Goal: Use online tool/utility: Utilize a website feature to perform a specific function

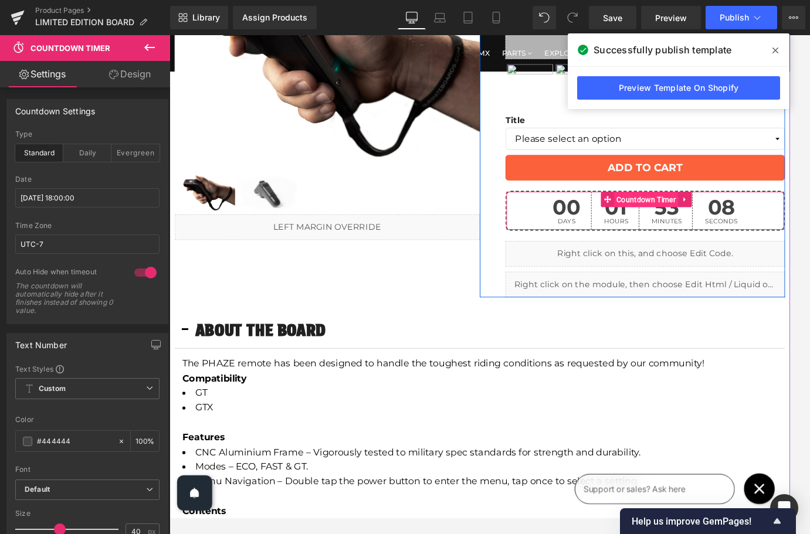
click at [702, 225] on span "Countdown Timer" at bounding box center [715, 223] width 74 height 18
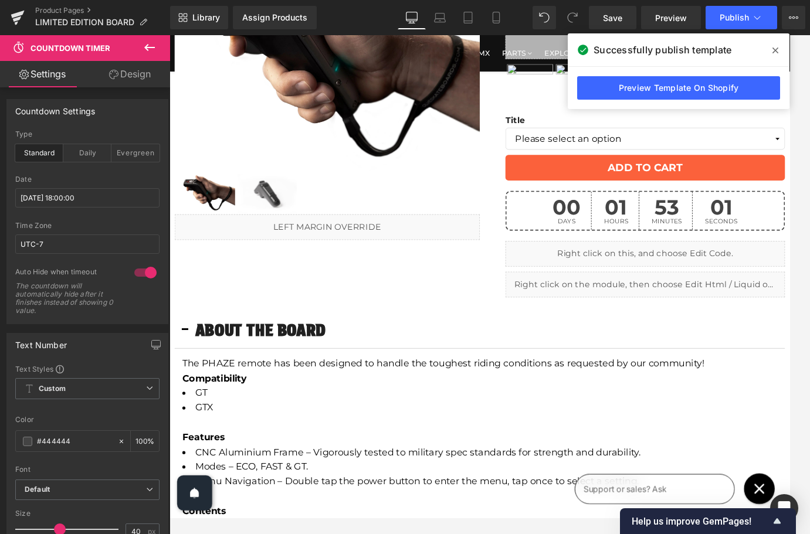
click at [772, 51] on icon at bounding box center [775, 50] width 6 height 9
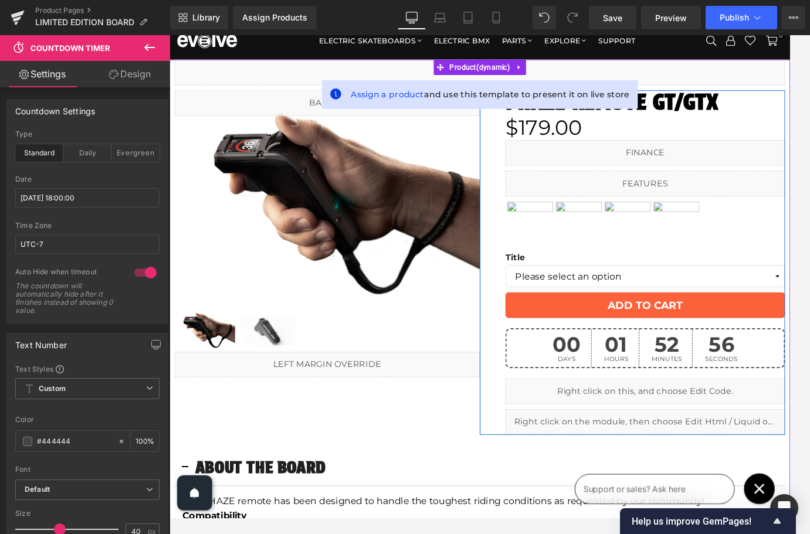
scroll to position [6, 0]
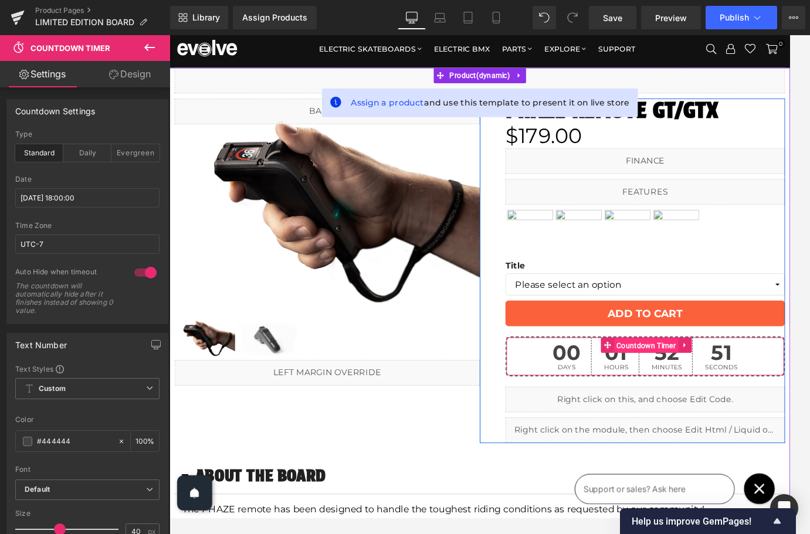
click at [728, 392] on span "Countdown Timer" at bounding box center [715, 391] width 74 height 18
click at [759, 391] on icon at bounding box center [758, 390] width 8 height 9
click at [736, 390] on icon at bounding box center [736, 390] width 8 height 8
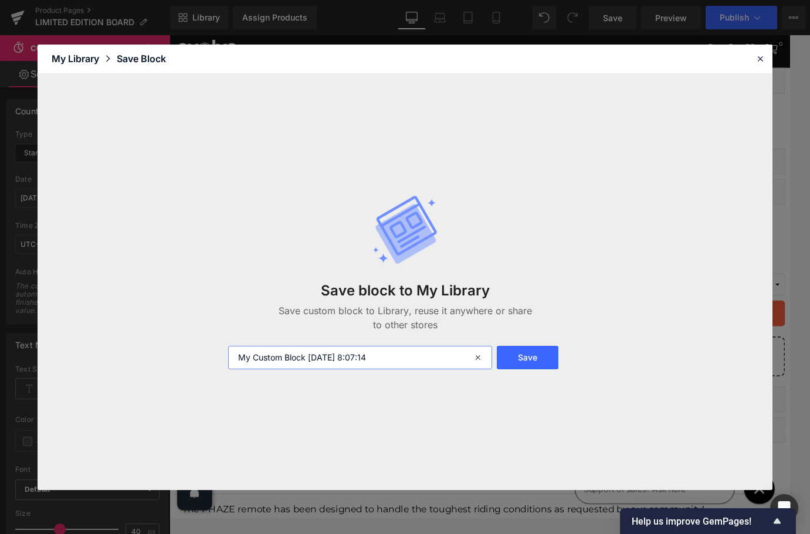
click at [289, 352] on input "My Custom Block [DATE] 8:07:14" at bounding box center [360, 357] width 264 height 23
type input "NEW COUNTDOWN TIMER"
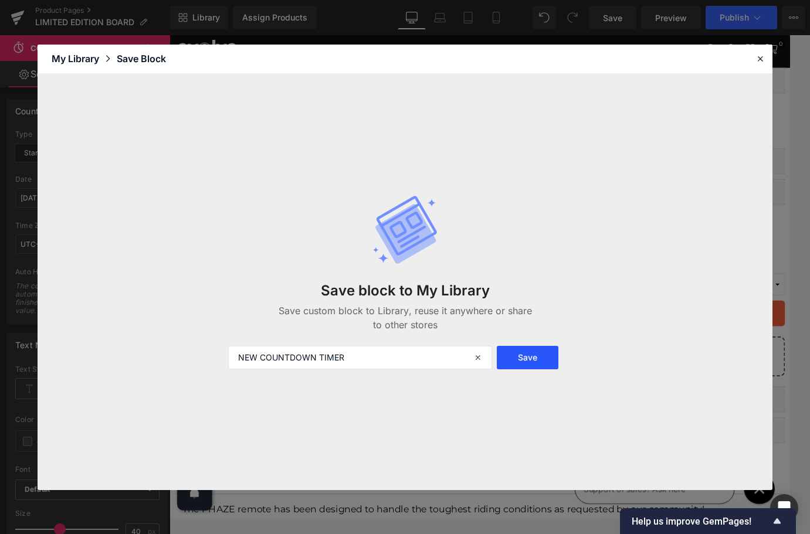
click at [536, 356] on button "Save" at bounding box center [527, 357] width 61 height 23
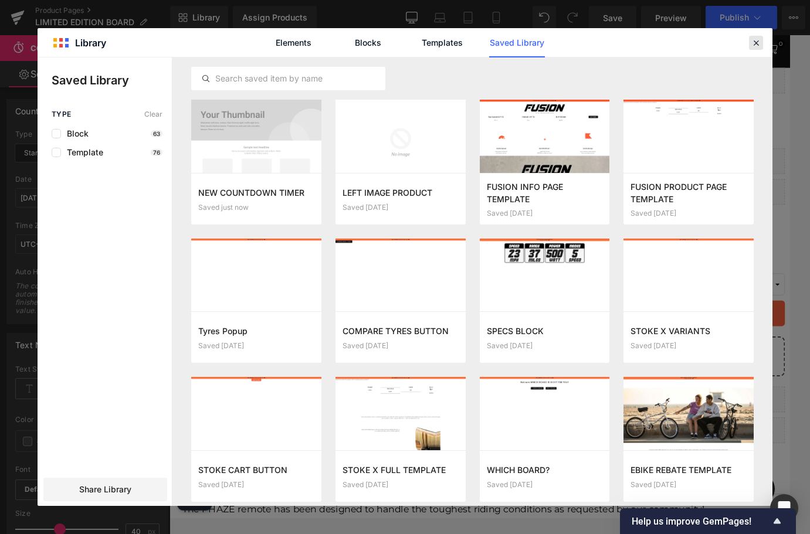
click at [754, 36] on div at bounding box center [756, 43] width 14 height 14
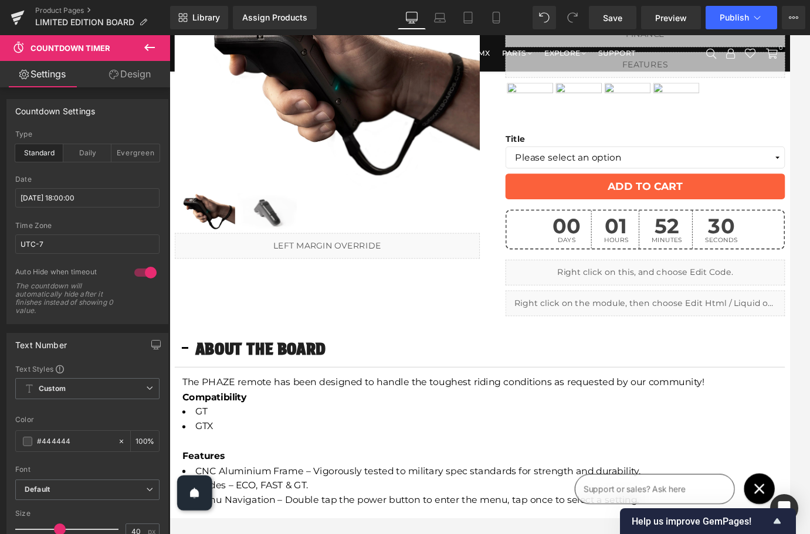
scroll to position [0, 0]
